Goal: Find specific page/section: Find specific page/section

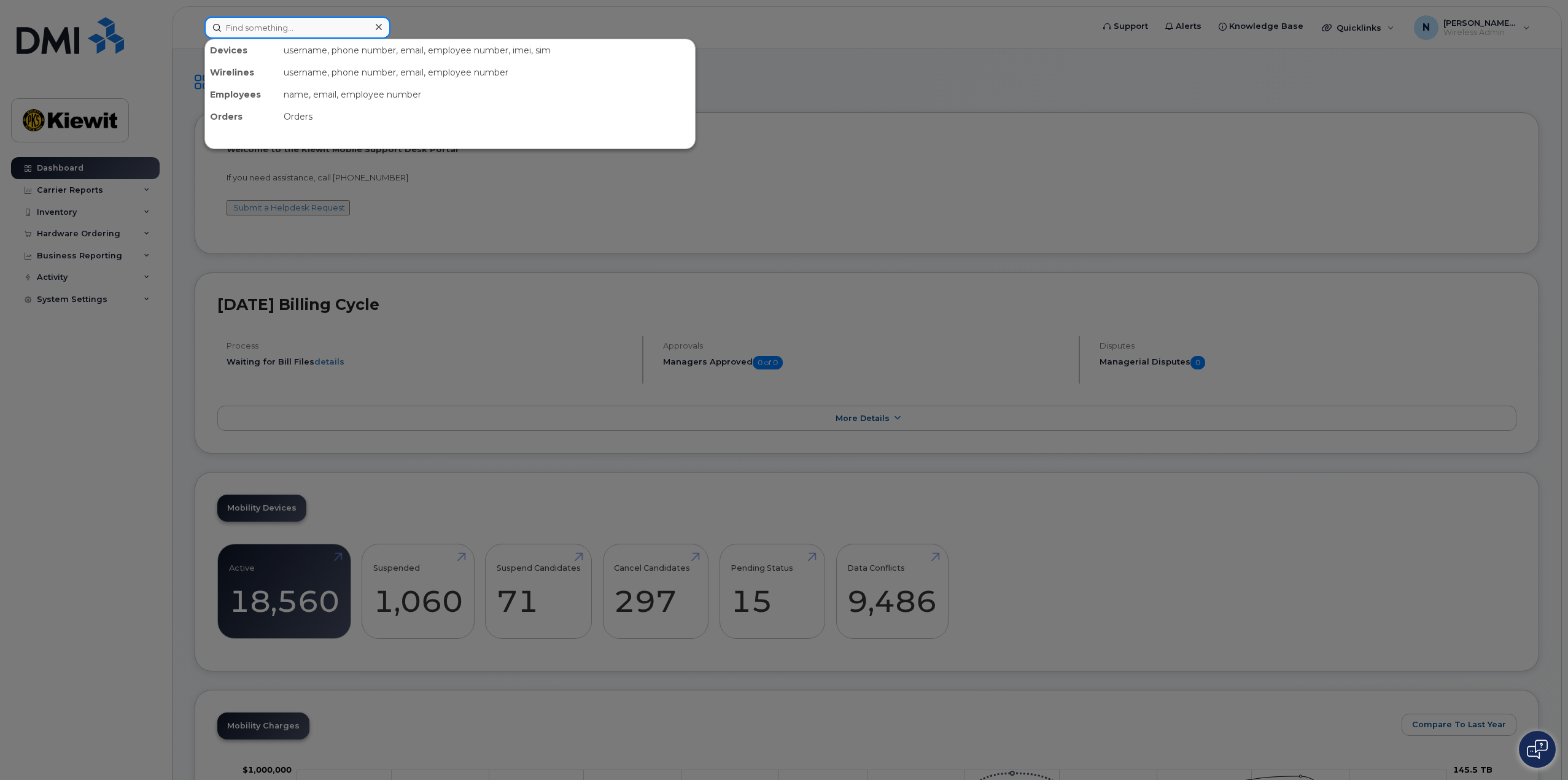
click at [332, 35] on input at bounding box center [297, 27] width 186 height 22
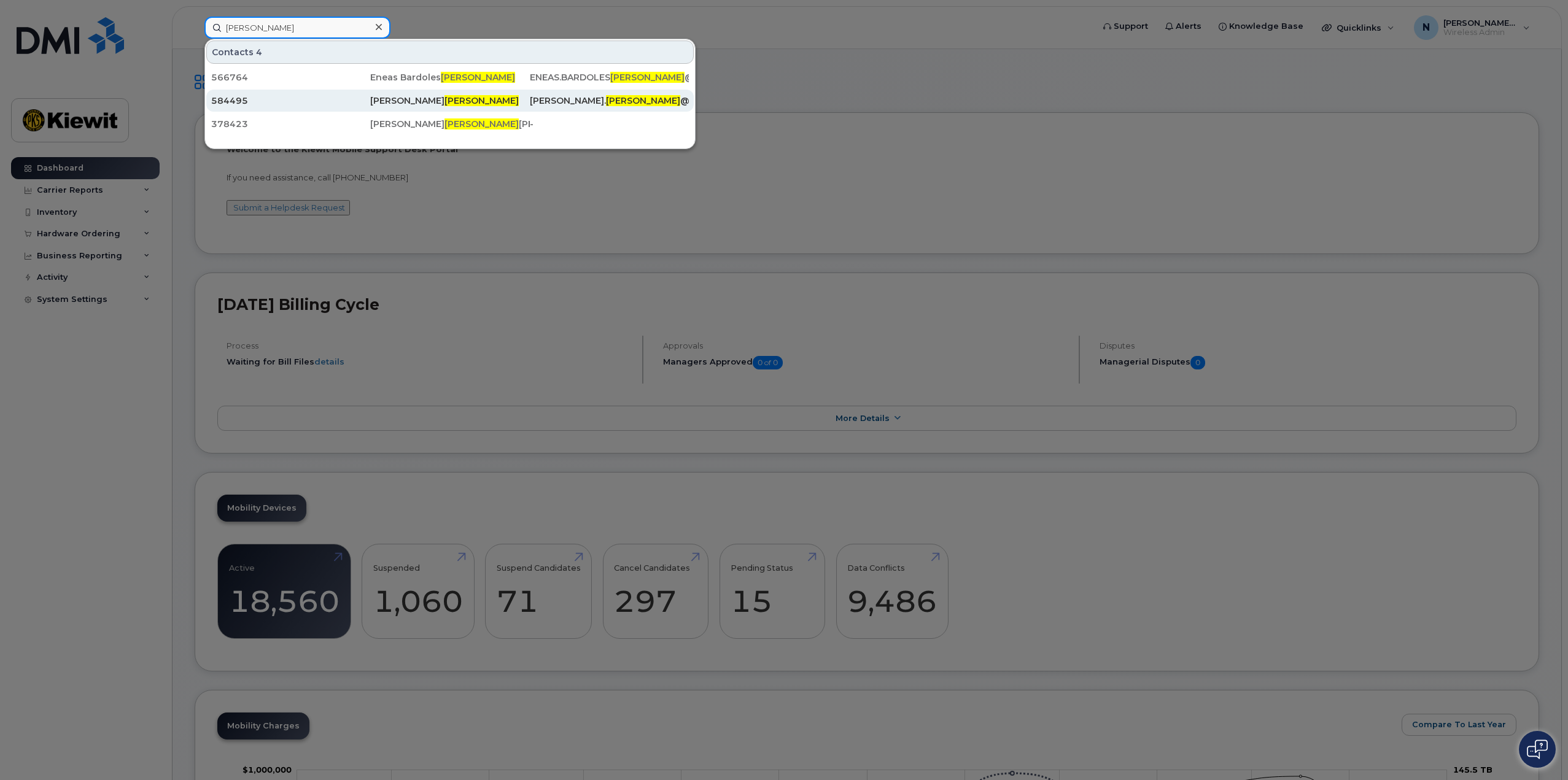
type input "[PERSON_NAME]"
drag, startPoint x: 339, startPoint y: 101, endPoint x: 351, endPoint y: 103, distance: 12.2
click at [339, 101] on div "584495" at bounding box center [291, 101] width 159 height 13
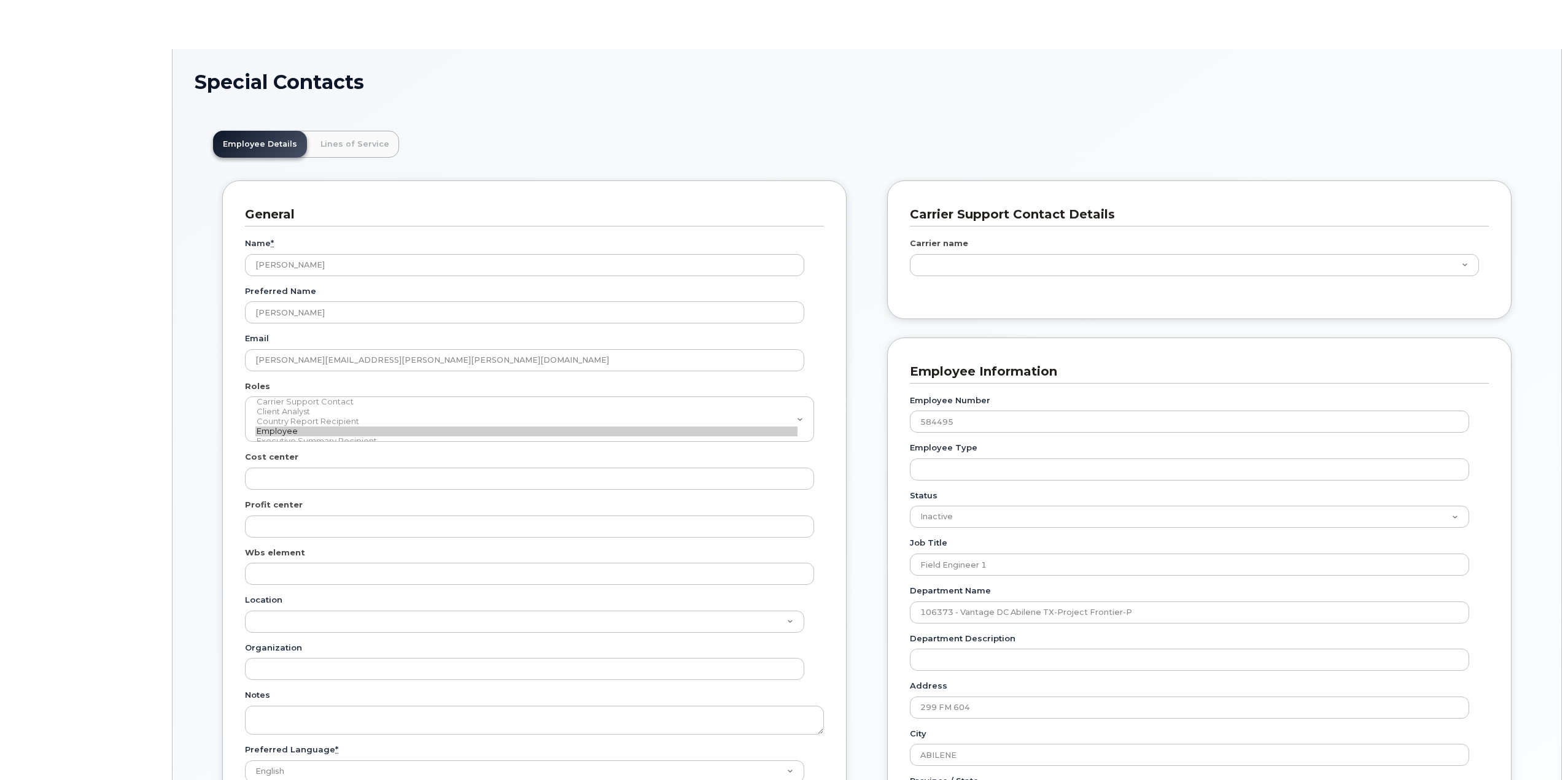
scroll to position [41, 0]
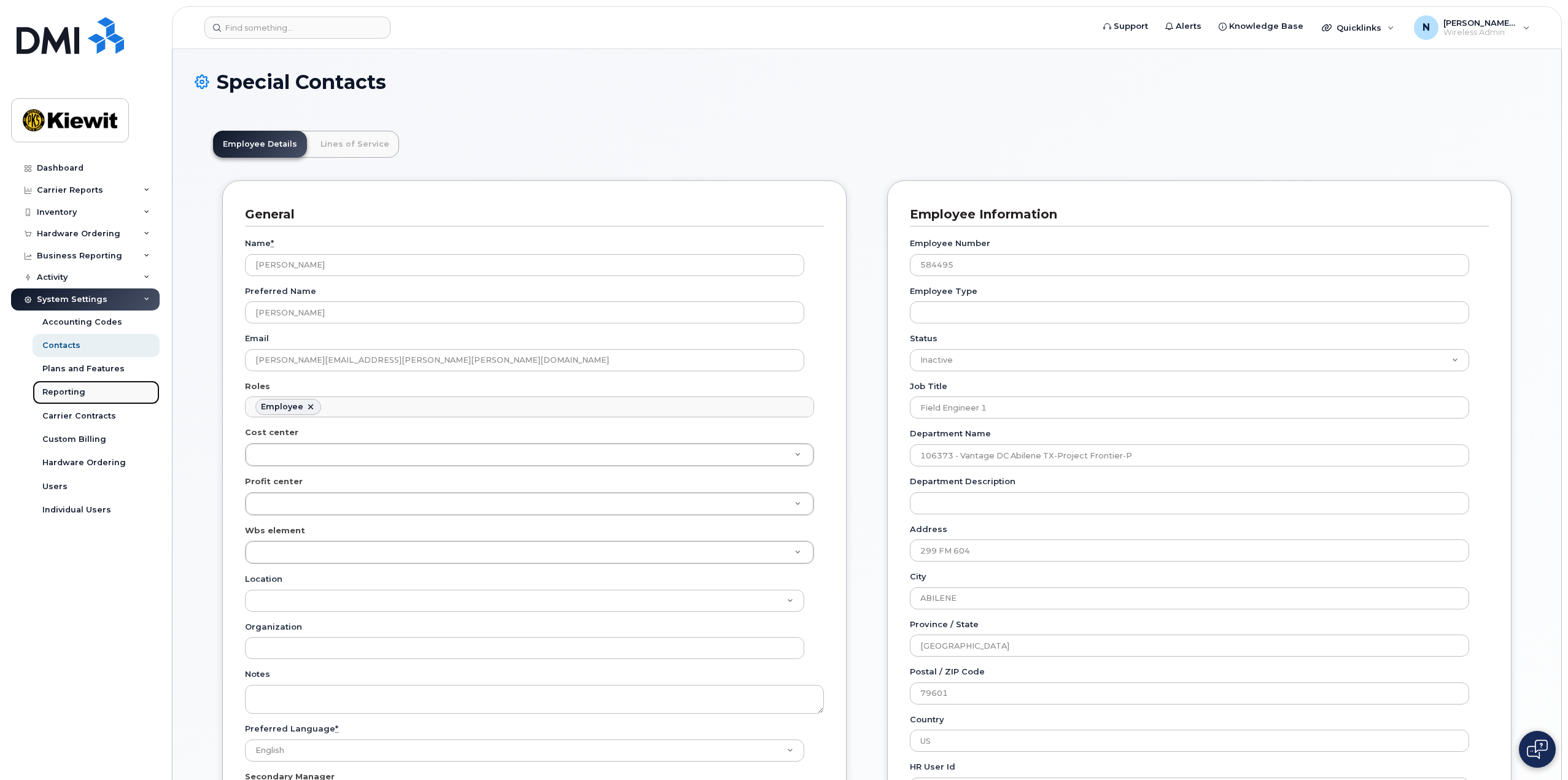
click at [85, 392] on link "Reporting" at bounding box center [96, 393] width 127 height 24
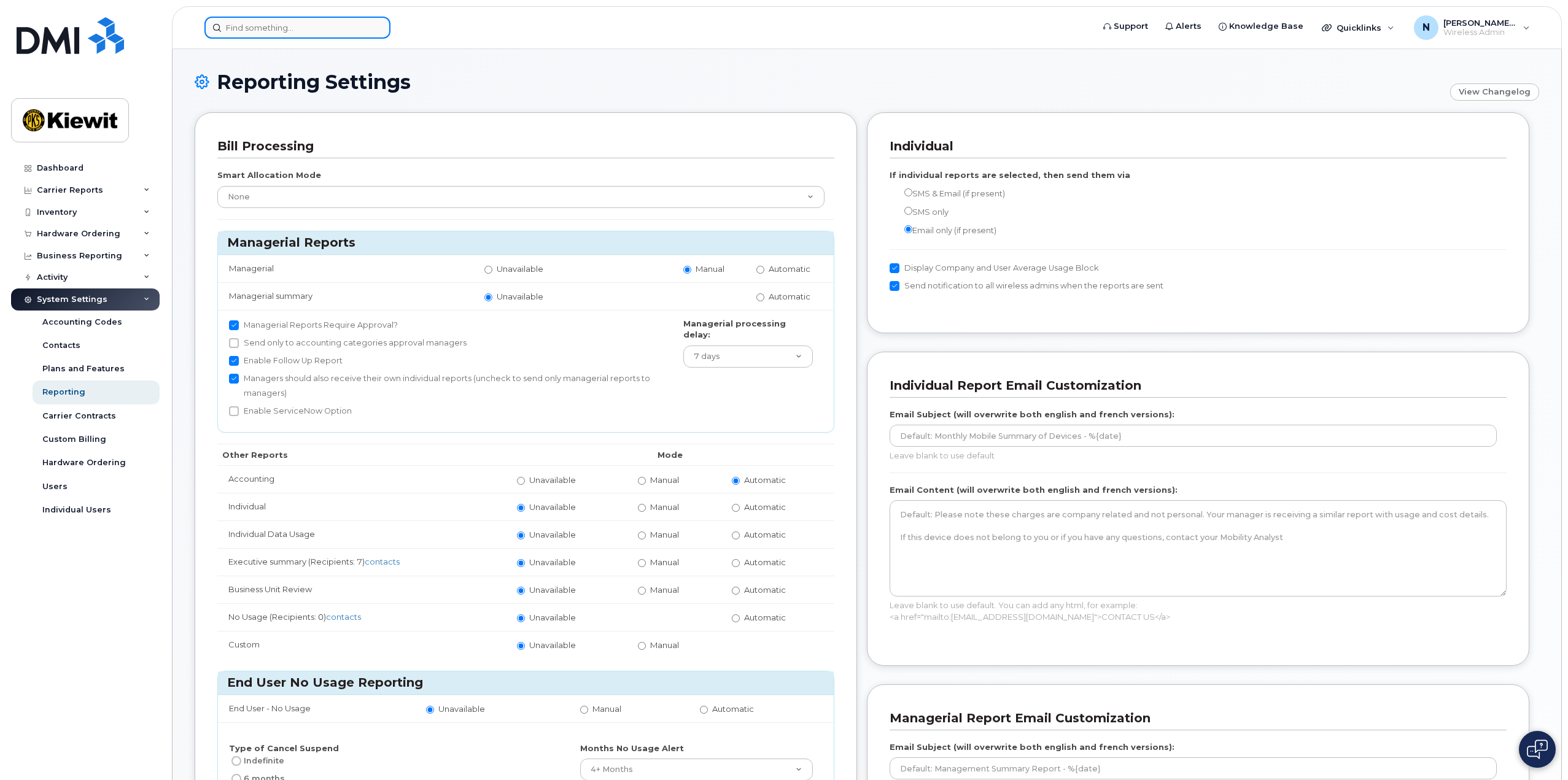
click at [280, 33] on input at bounding box center [297, 27] width 186 height 22
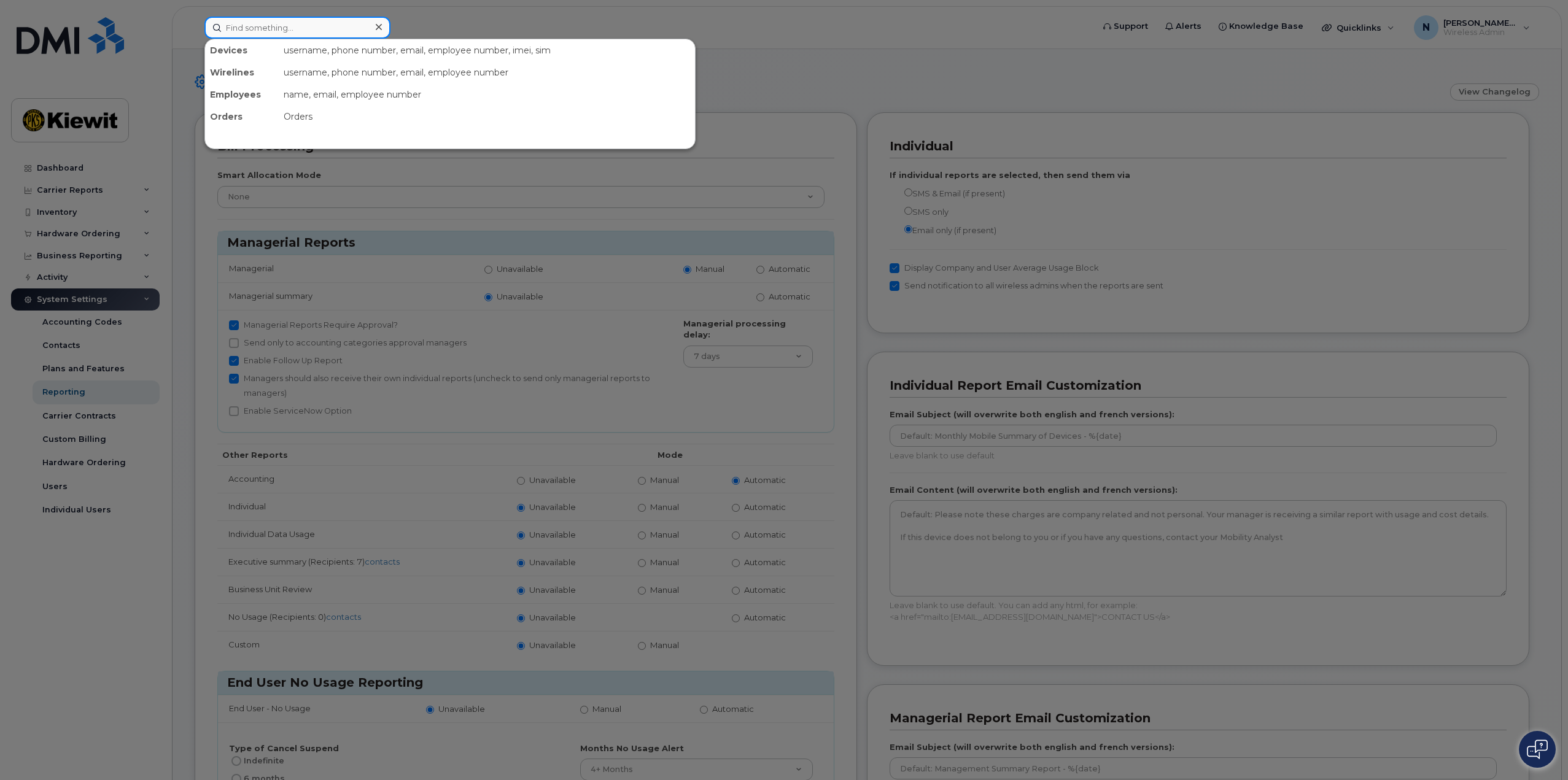
click at [339, 24] on input at bounding box center [297, 27] width 186 height 22
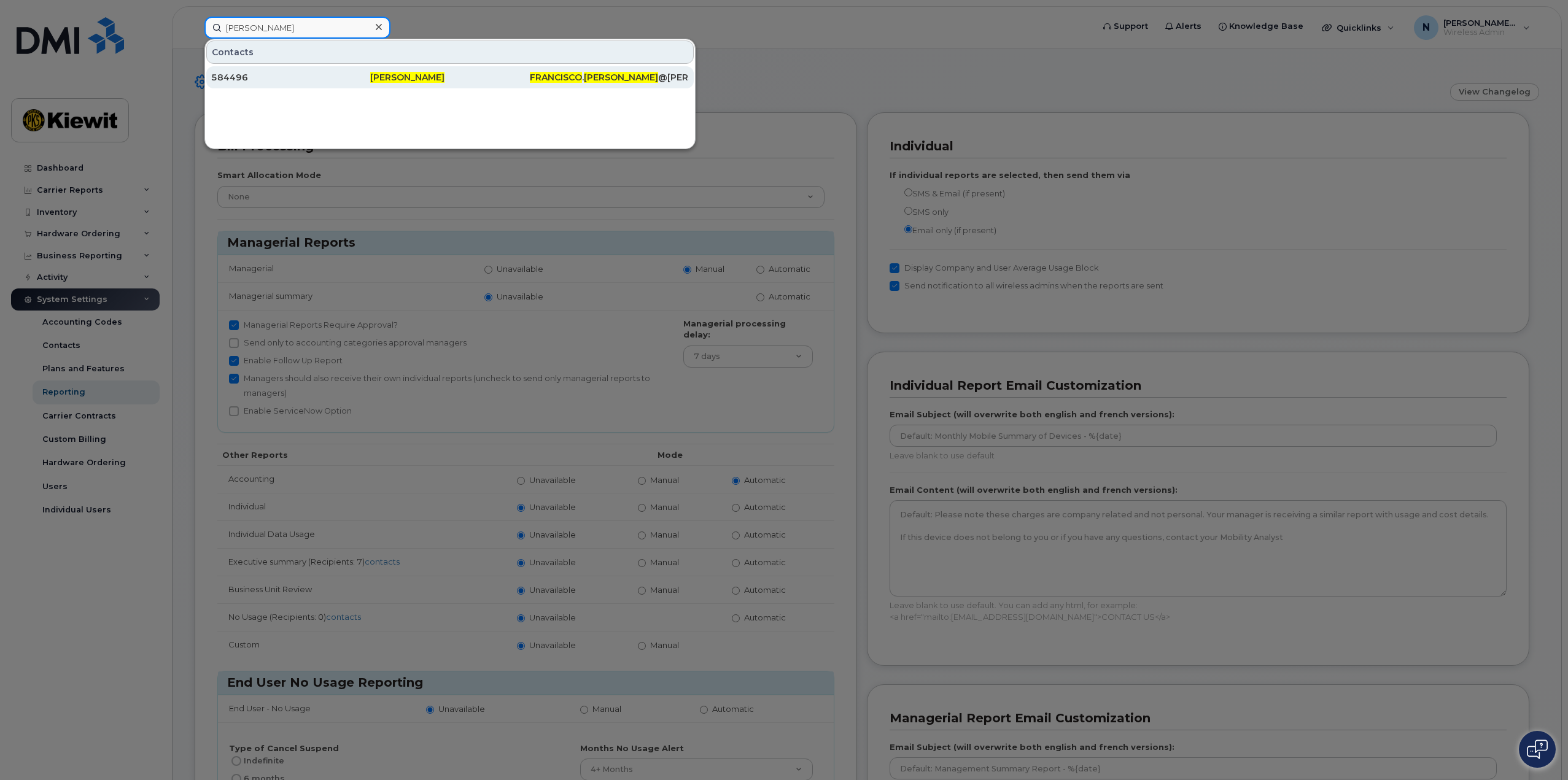
type input "francisco linares"
click at [403, 78] on span "Francisco Linares" at bounding box center [408, 77] width 74 height 11
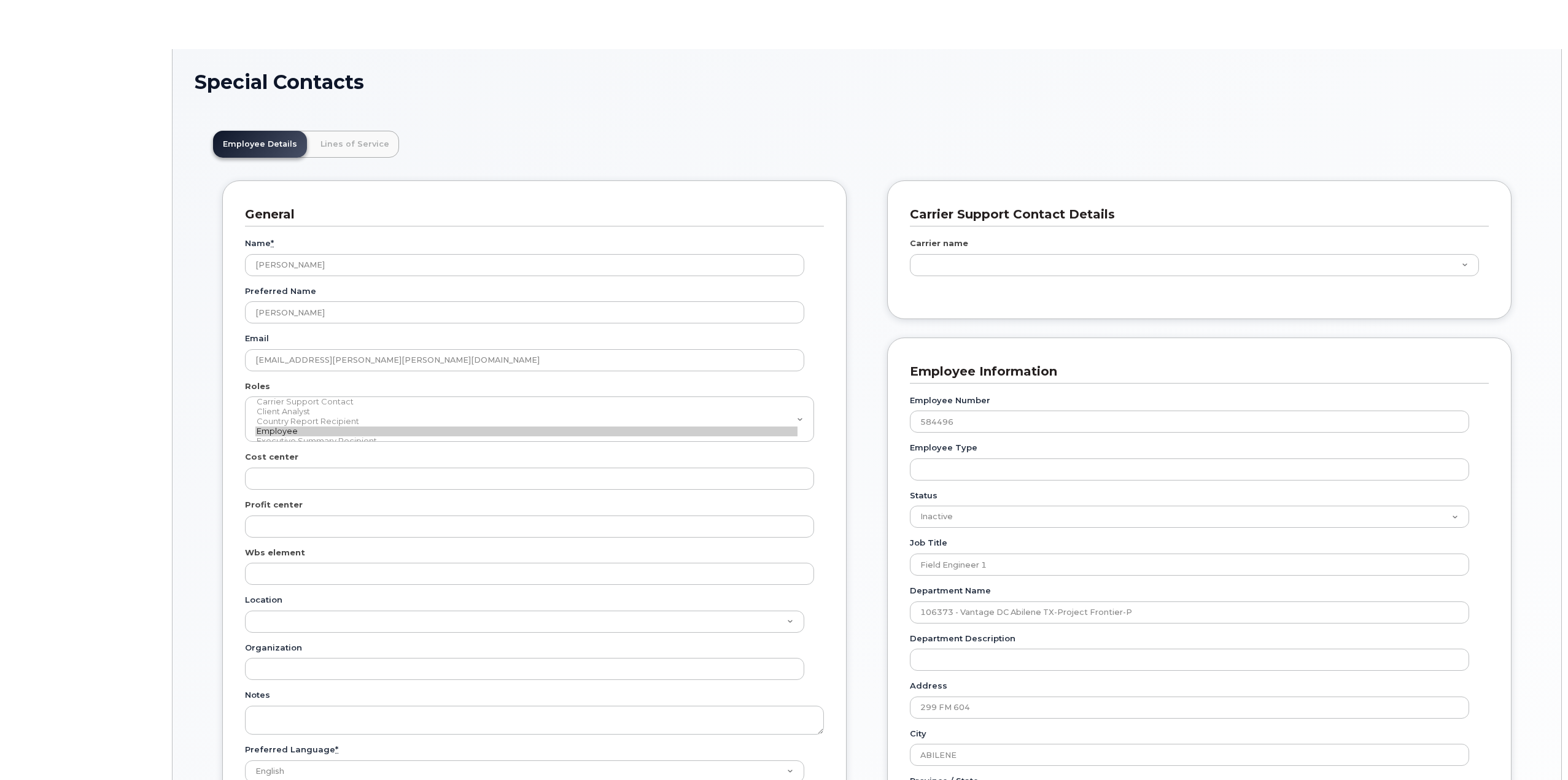
scroll to position [36, 0]
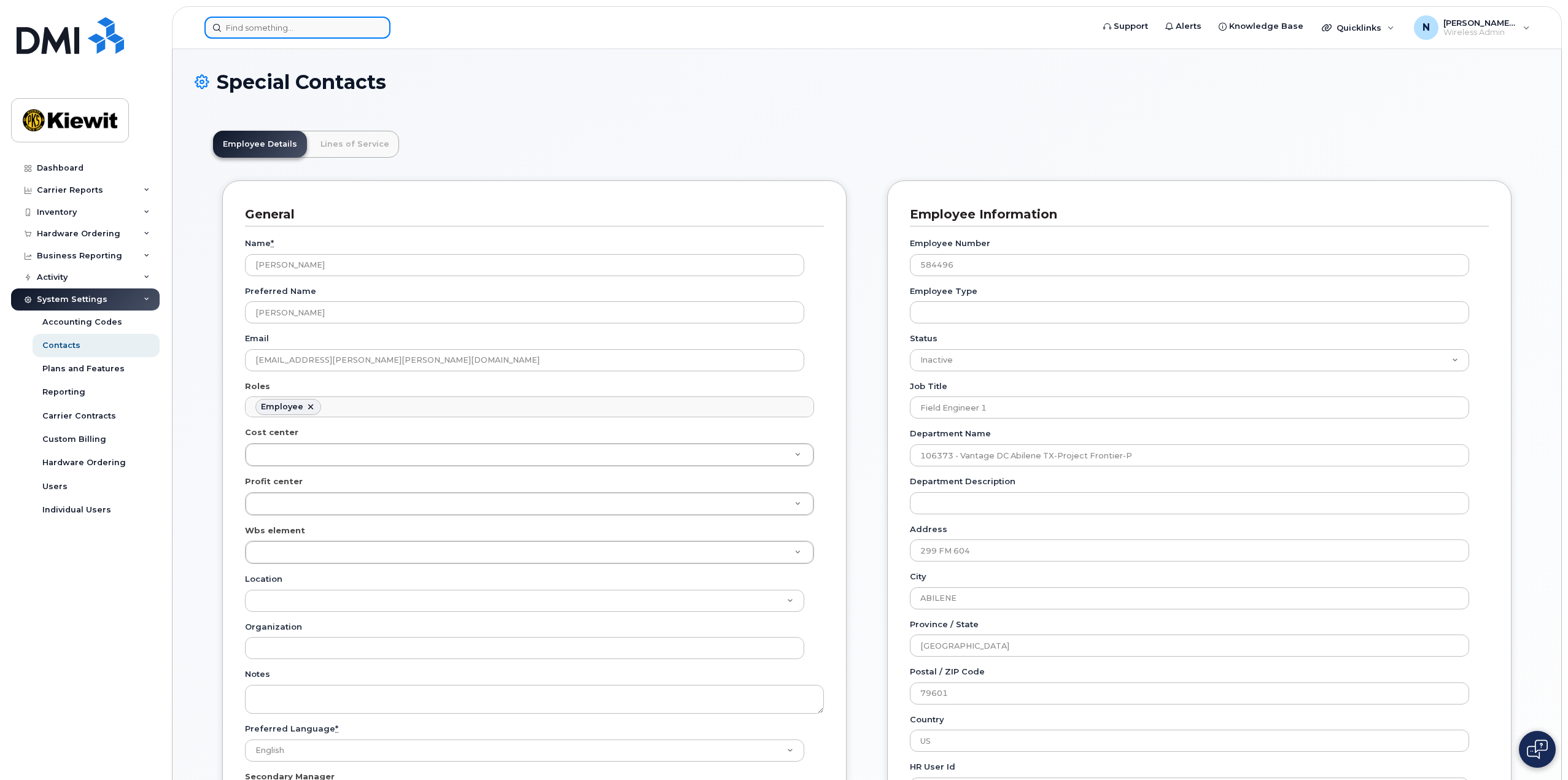
click at [340, 29] on input at bounding box center [297, 27] width 186 height 22
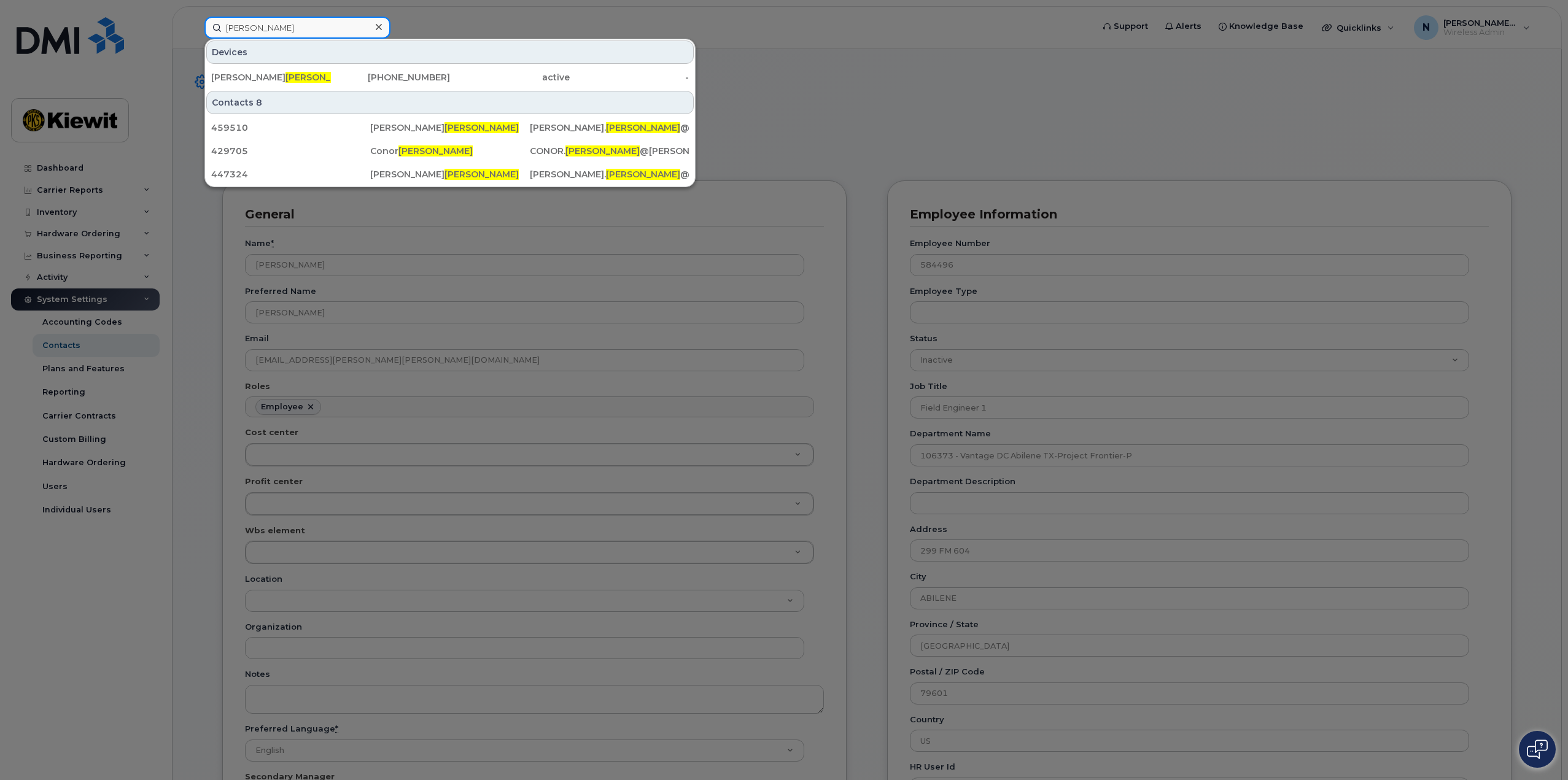
type input "gorham"
click at [942, 81] on div at bounding box center [784, 390] width 1568 height 780
